Goal: Task Accomplishment & Management: Use online tool/utility

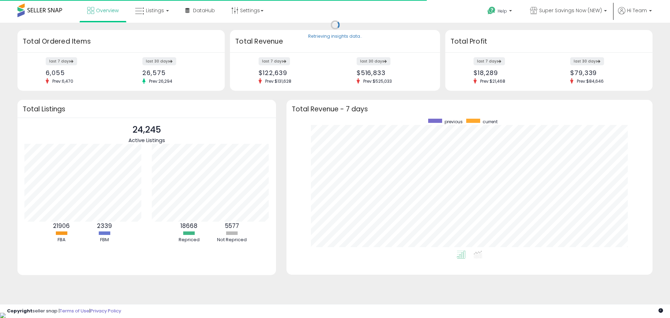
scroll to position [132, 352]
drag, startPoint x: 153, startPoint y: 7, endPoint x: 160, endPoint y: 22, distance: 16.9
click at [153, 7] on span "Listings" at bounding box center [155, 10] width 18 height 7
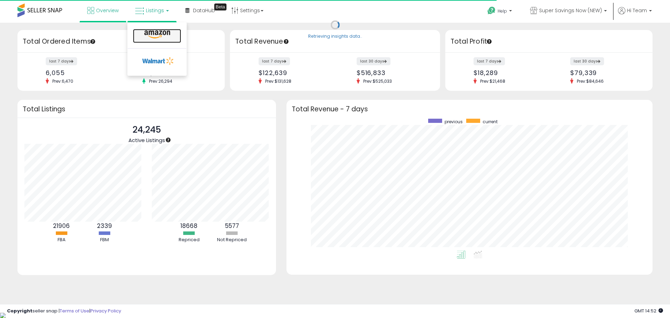
click at [158, 37] on icon at bounding box center [157, 34] width 30 height 9
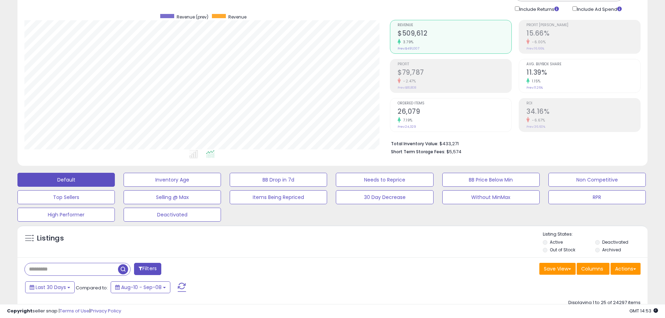
scroll to position [105, 0]
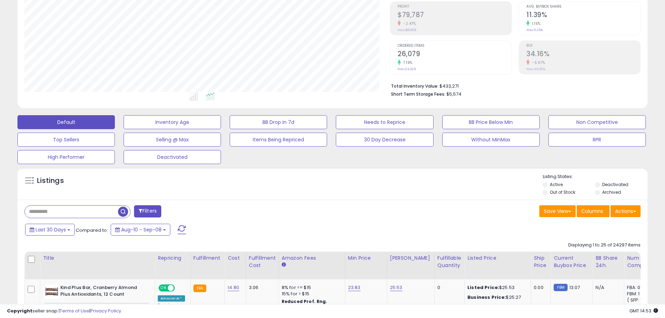
drag, startPoint x: 378, startPoint y: 180, endPoint x: 379, endPoint y: 185, distance: 5.8
click at [379, 180] on div "Listings" at bounding box center [332, 185] width 630 height 24
click at [634, 213] on button "Actions" at bounding box center [625, 211] width 30 height 12
click at [583, 256] on link "Export All Columns" at bounding box center [597, 255] width 76 height 11
